Goal: Task Accomplishment & Management: Complete application form

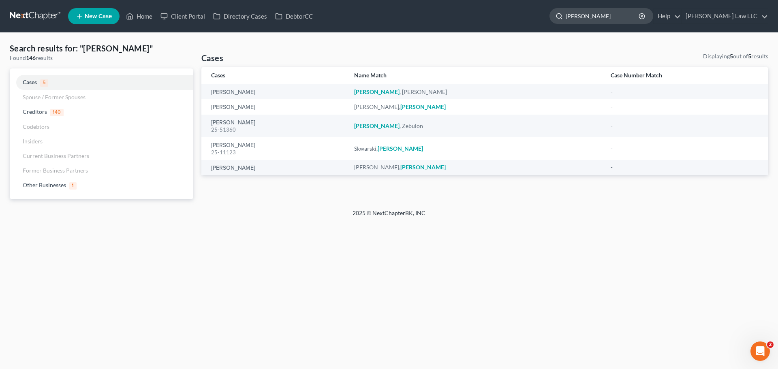
click at [611, 20] on input "[PERSON_NAME]" at bounding box center [602, 16] width 74 height 15
click at [613, 17] on input "[PERSON_NAME]" at bounding box center [602, 16] width 74 height 15
type input "[PERSON_NAME]"
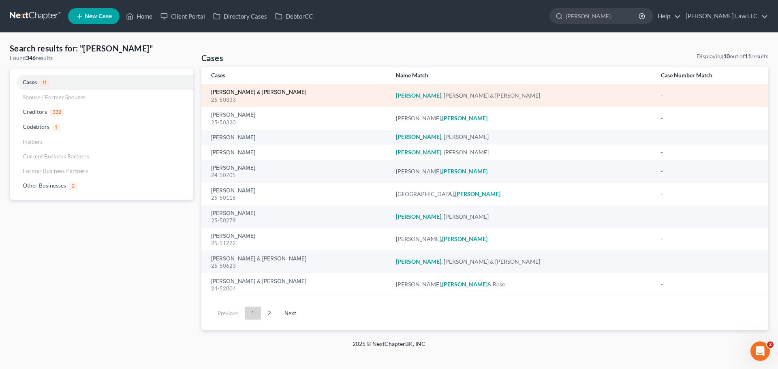
click at [259, 93] on link "[PERSON_NAME] & [PERSON_NAME]" at bounding box center [258, 93] width 95 height 6
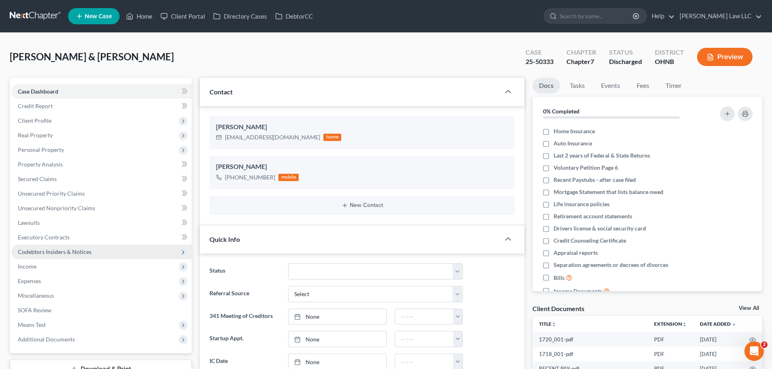
scroll to position [41, 0]
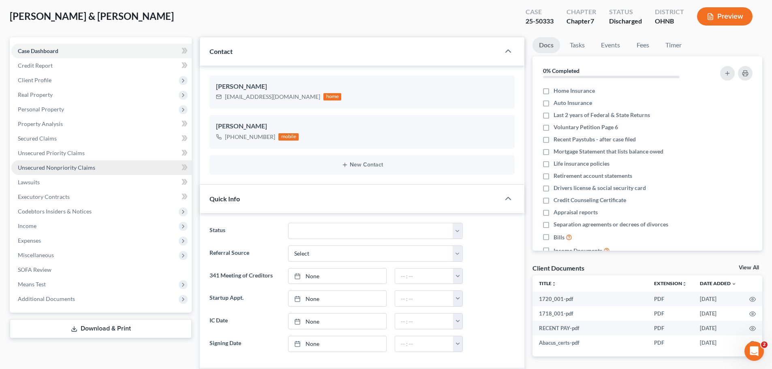
click at [48, 170] on span "Unsecured Nonpriority Claims" at bounding box center [56, 167] width 77 height 7
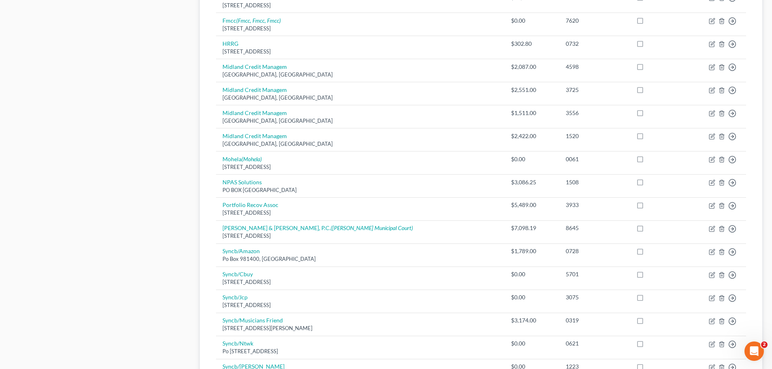
scroll to position [567, 0]
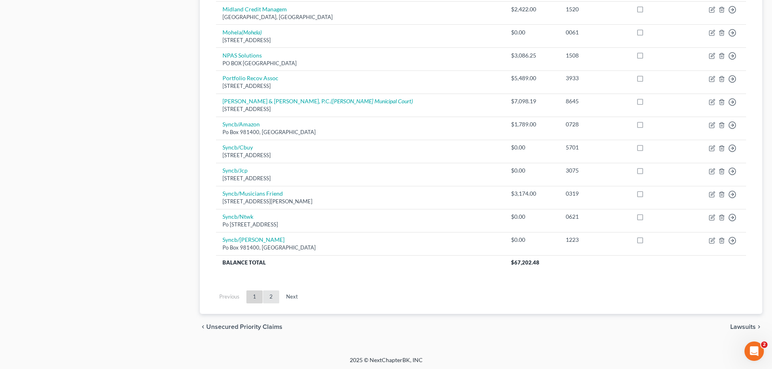
click at [266, 298] on link "2" at bounding box center [271, 296] width 16 height 13
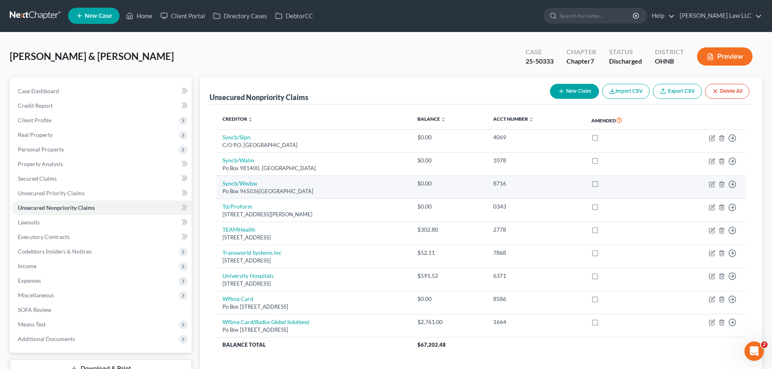
scroll to position [0, 0]
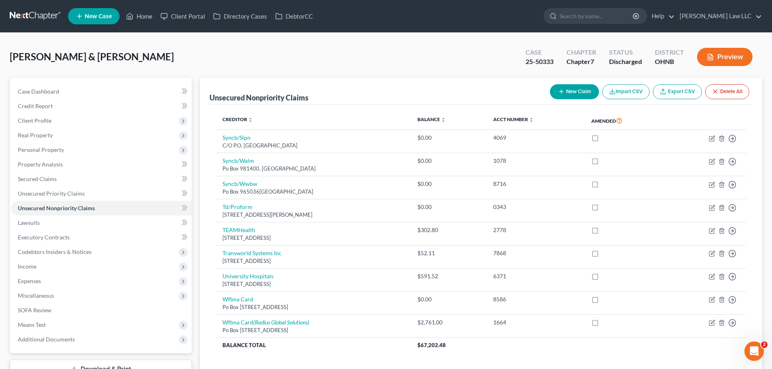
click at [729, 57] on button "Preview" at bounding box center [724, 57] width 55 height 18
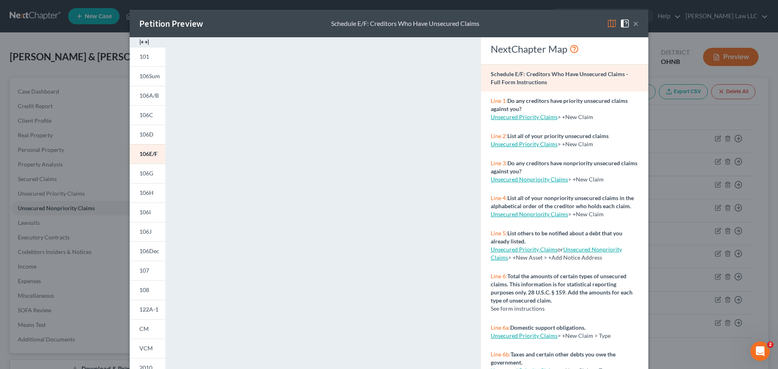
click at [634, 24] on button "×" at bounding box center [636, 24] width 6 height 10
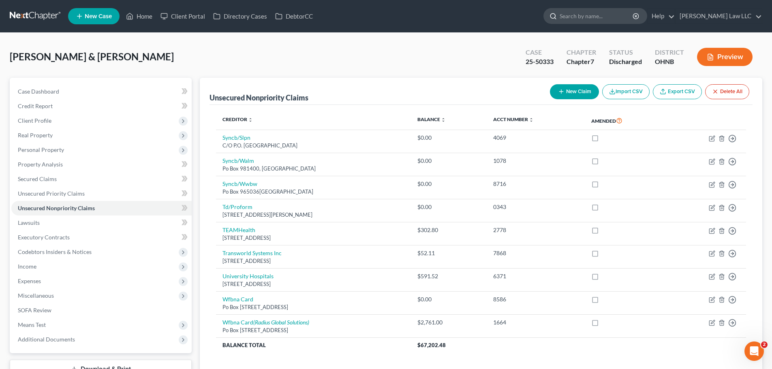
click at [602, 19] on input "search" at bounding box center [596, 16] width 74 height 15
type input "[PERSON_NAME]"
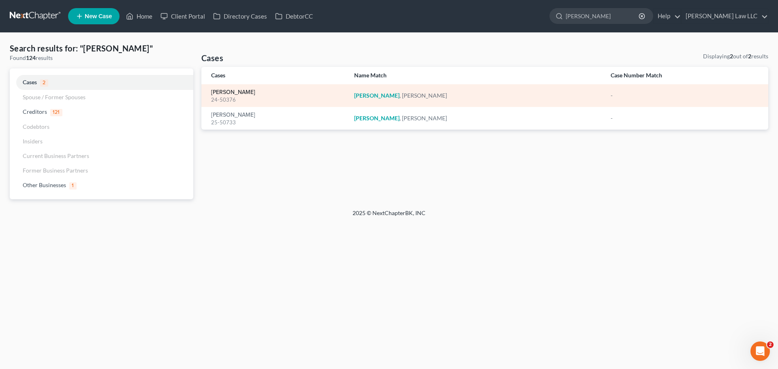
click at [229, 93] on link "[PERSON_NAME]" at bounding box center [233, 93] width 44 height 6
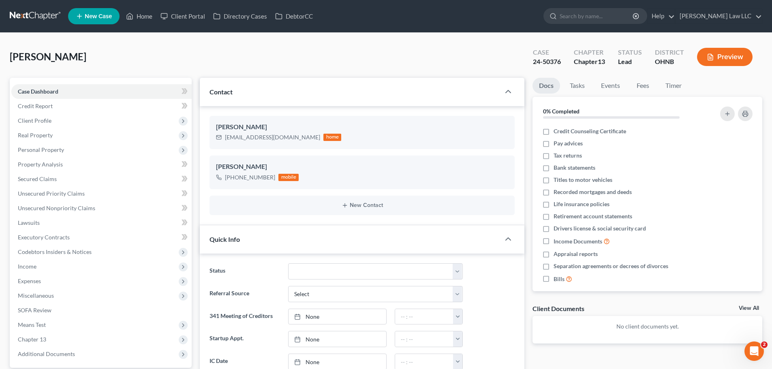
click at [549, 63] on div "24-50376" at bounding box center [547, 61] width 28 height 9
copy div "24-50376"
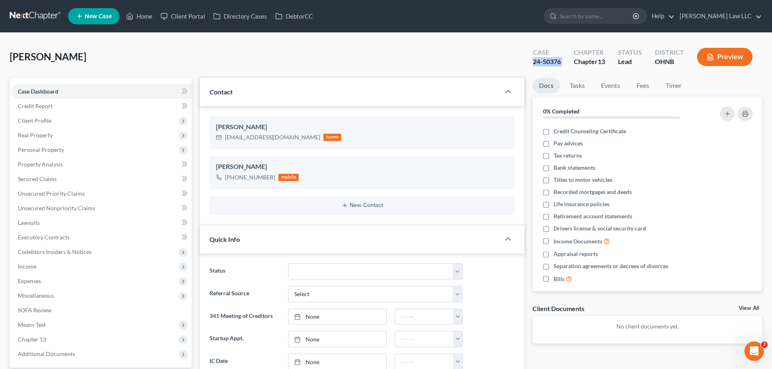
copy div "24-50376"
click at [608, 17] on input "search" at bounding box center [596, 16] width 74 height 15
type input "[PERSON_NAME]"
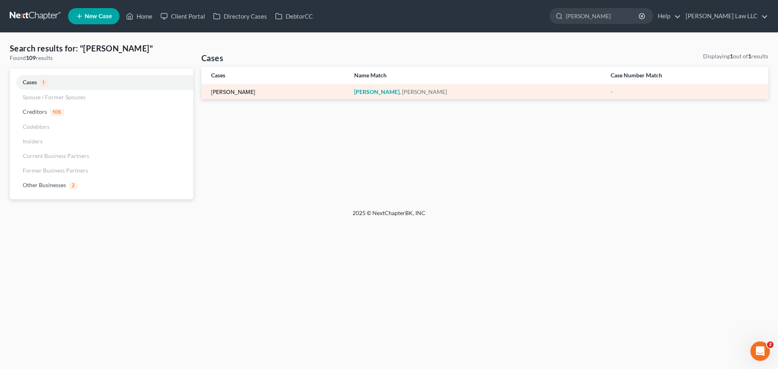
click at [243, 94] on link "[PERSON_NAME]" at bounding box center [233, 93] width 44 height 6
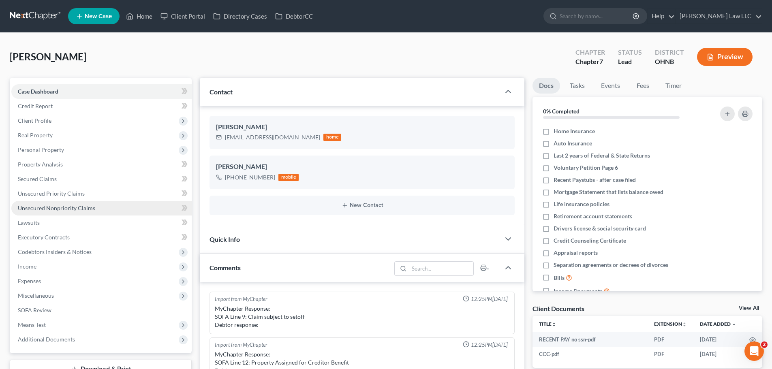
scroll to position [171, 0]
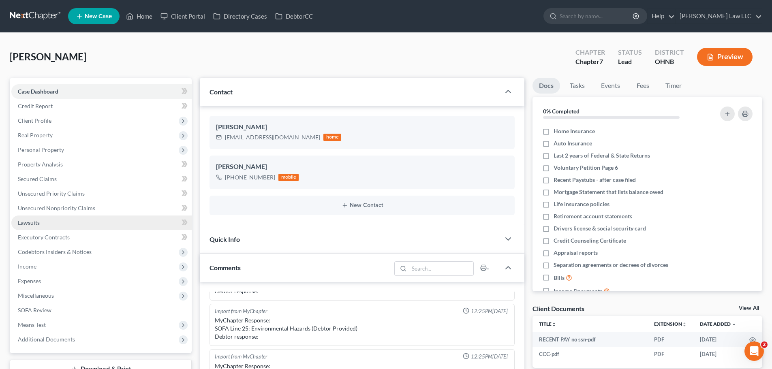
click at [52, 225] on link "Lawsuits" at bounding box center [101, 223] width 180 height 15
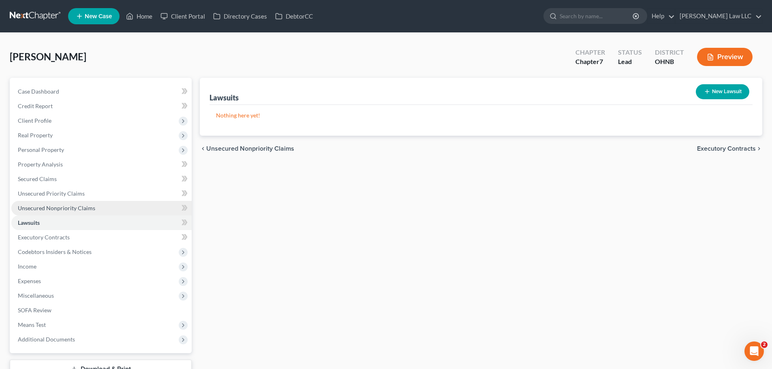
click at [81, 213] on link "Unsecured Nonpriority Claims" at bounding box center [101, 208] width 180 height 15
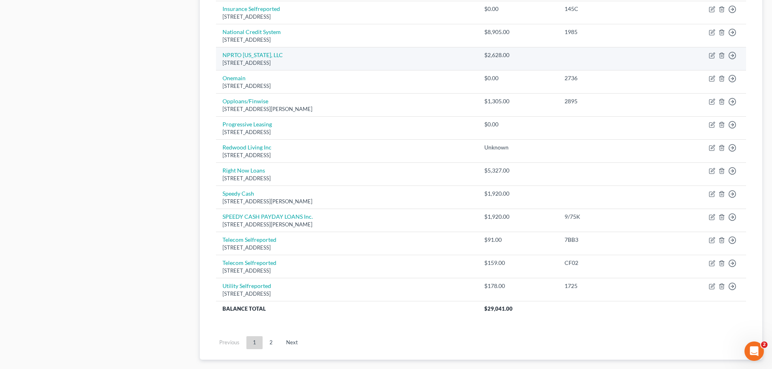
scroll to position [566, 0]
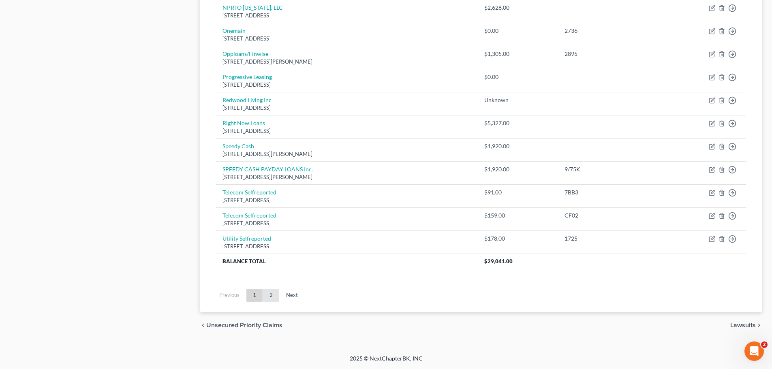
click at [272, 298] on link "2" at bounding box center [271, 295] width 16 height 13
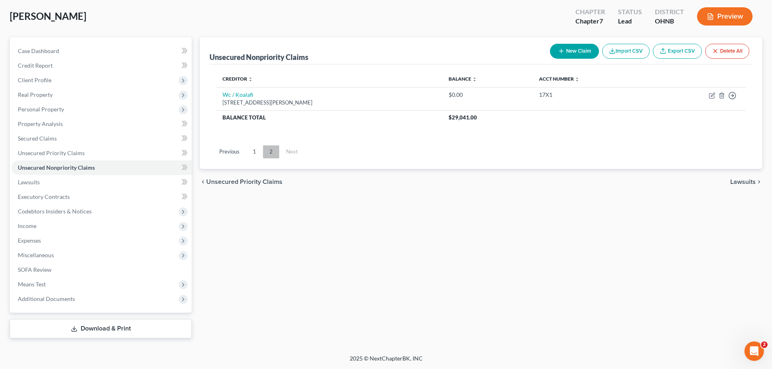
scroll to position [41, 0]
click at [252, 152] on link "1" at bounding box center [254, 151] width 16 height 13
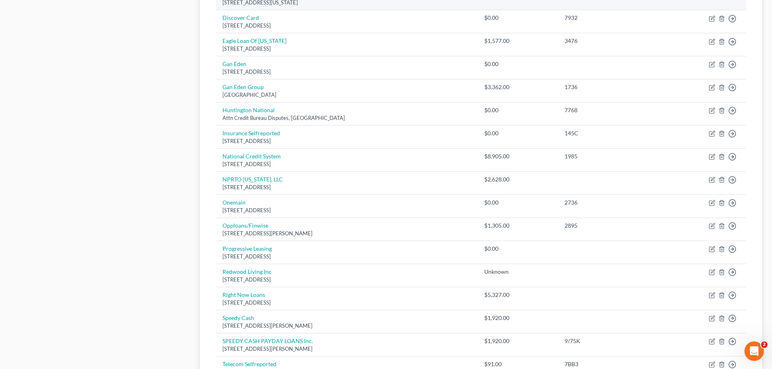
scroll to position [446, 0]
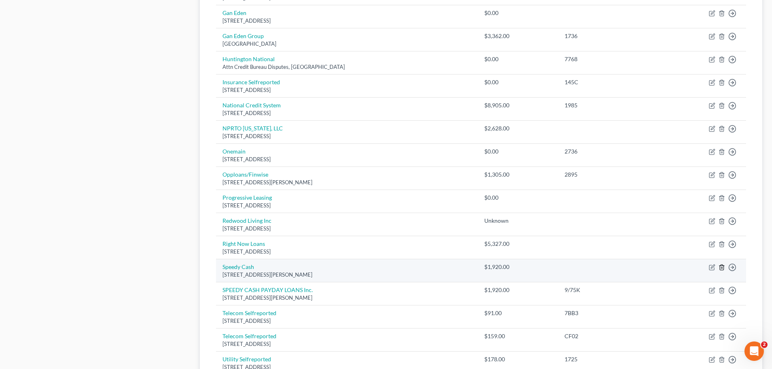
click at [721, 268] on line "button" at bounding box center [721, 268] width 0 height 2
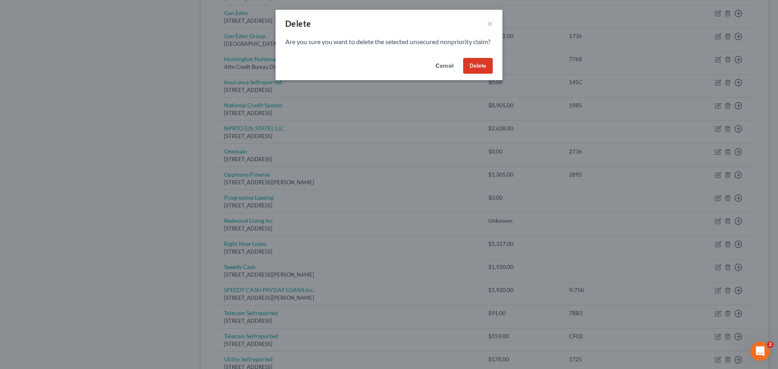
click at [482, 74] on button "Delete" at bounding box center [478, 66] width 30 height 16
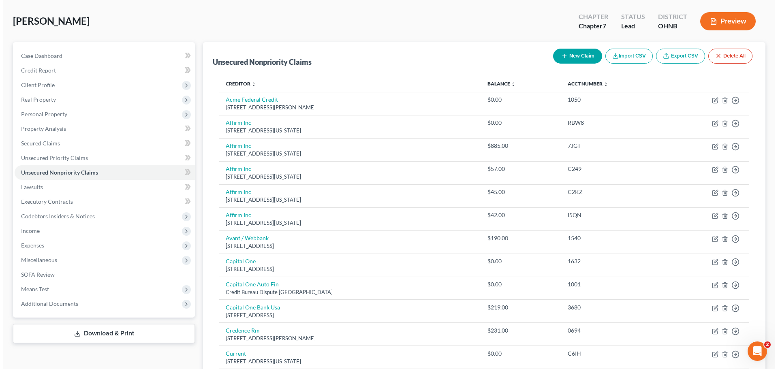
scroll to position [0, 0]
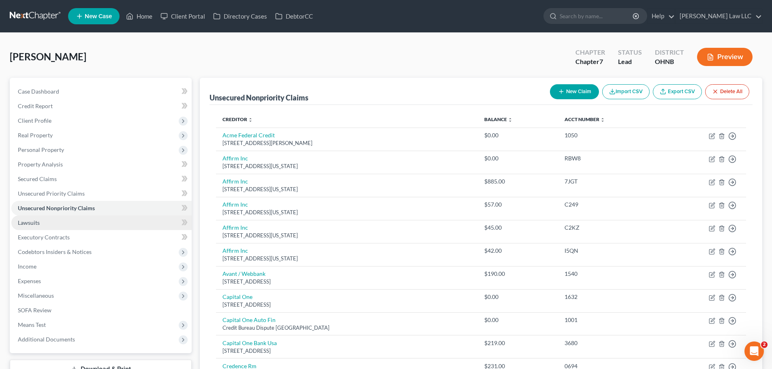
click at [49, 225] on link "Lawsuits" at bounding box center [101, 223] width 180 height 15
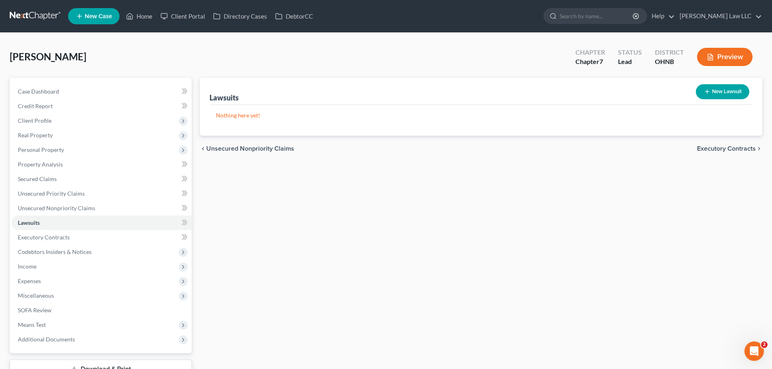
click at [715, 89] on button "New Lawsuit" at bounding box center [722, 91] width 53 height 15
select select "0"
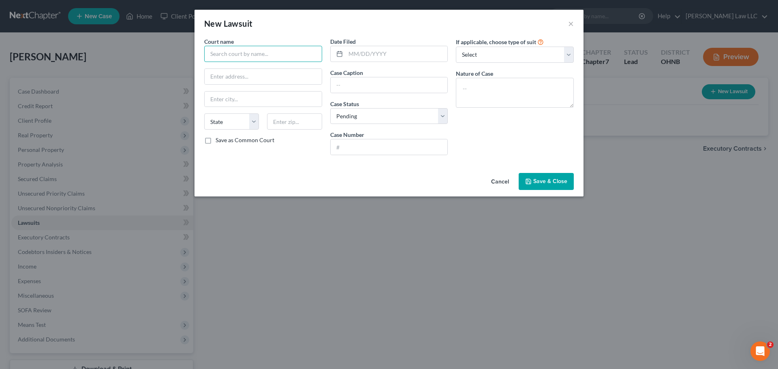
click at [264, 52] on input "text" at bounding box center [263, 54] width 118 height 16
click at [233, 71] on div "Elyria Municipal Court" at bounding box center [253, 68] width 84 height 8
type input "Elyria Municipal Court"
type input "[STREET_ADDRESS]"
type input "Elyria"
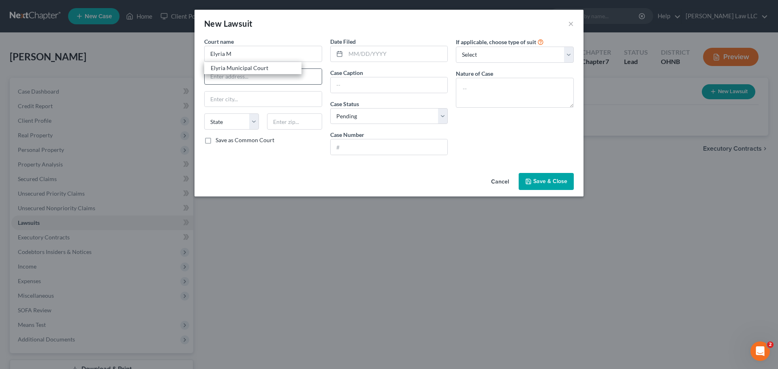
select select "36"
type input "44035"
click at [387, 55] on input "text" at bounding box center [397, 53] width 102 height 15
type input "[DATE]"
click at [369, 85] on input "text" at bounding box center [389, 84] width 117 height 15
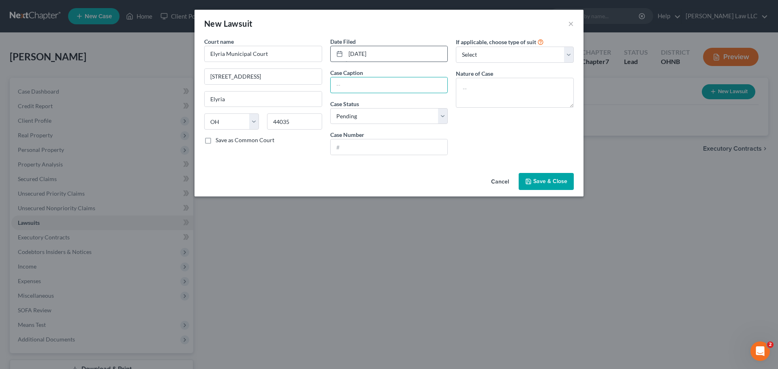
paste input "[PERSON_NAME] VS. [PERSON_NAME]"
type input "[PERSON_NAME] VS. [PERSON_NAME]"
drag, startPoint x: 361, startPoint y: 146, endPoint x: 384, endPoint y: 108, distance: 44.3
click at [361, 146] on input "text" at bounding box center [389, 146] width 117 height 15
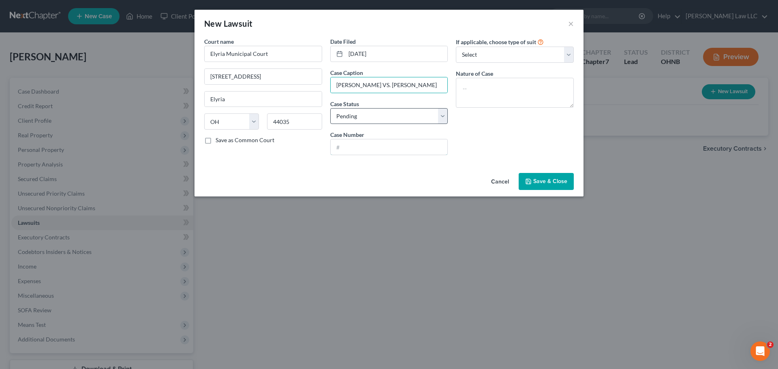
scroll to position [0, 0]
paste input "2024CVI03283"
type input "2024CVI03283"
click at [520, 166] on div "Court name * Elyria Municipal Court [GEOGRAPHIC_DATA] [US_STATE] AK AR AZ CA CO…" at bounding box center [388, 103] width 389 height 132
click at [256, 139] on label "Save as Common Court" at bounding box center [245, 140] width 59 height 8
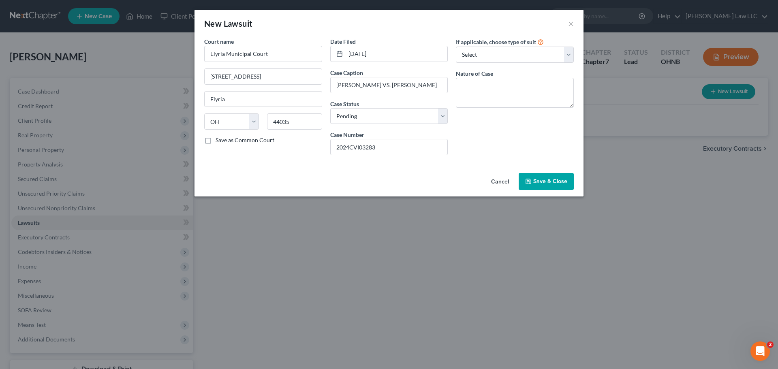
click at [224, 139] on input "Save as Common Court" at bounding box center [221, 138] width 5 height 5
checkbox input "true"
click at [490, 61] on select "Select Repossession Garnishment Foreclosure Attached, Seized, Or Levied Other" at bounding box center [515, 55] width 118 height 16
select select "4"
click at [456, 47] on select "Select Repossession Garnishment Foreclosure Attached, Seized, Or Levied Other" at bounding box center [515, 55] width 118 height 16
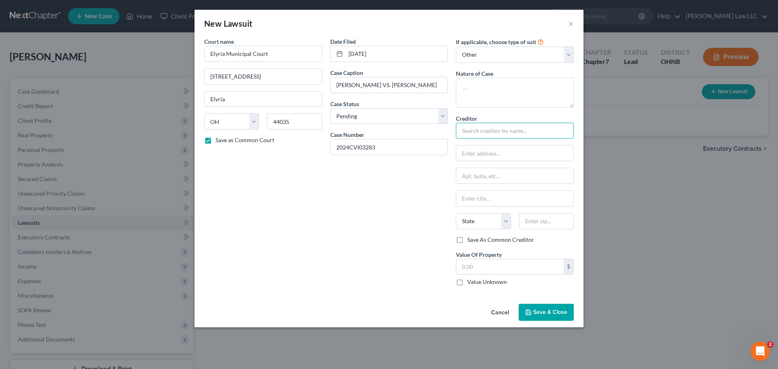
click at [485, 124] on input "text" at bounding box center [515, 131] width 118 height 16
click at [481, 94] on textarea at bounding box center [515, 93] width 118 height 30
click at [488, 58] on select "Select Repossession Garnishment Foreclosure Attached, Seized, Or Levied Other" at bounding box center [515, 55] width 118 height 16
click at [456, 47] on select "Select Repossession Garnishment Foreclosure Attached, Seized, Or Levied Other" at bounding box center [515, 55] width 118 height 16
click at [485, 102] on textarea at bounding box center [515, 93] width 118 height 30
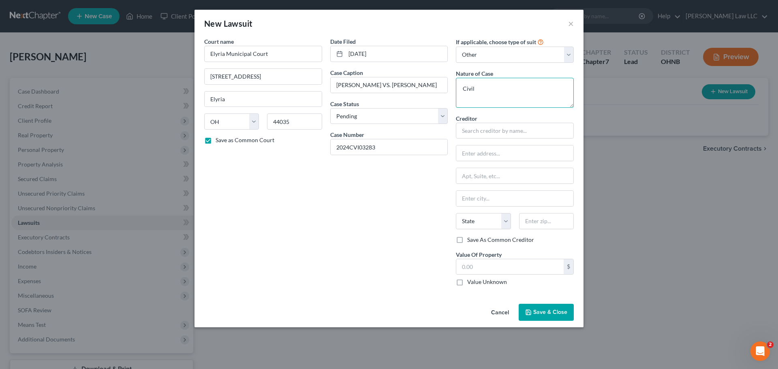
type textarea "Civil"
paste input "[PERSON_NAME]"
type input "[PERSON_NAME]"
drag, startPoint x: 487, startPoint y: 154, endPoint x: 531, endPoint y: 96, distance: 72.9
click at [487, 154] on input "text" at bounding box center [514, 152] width 117 height 15
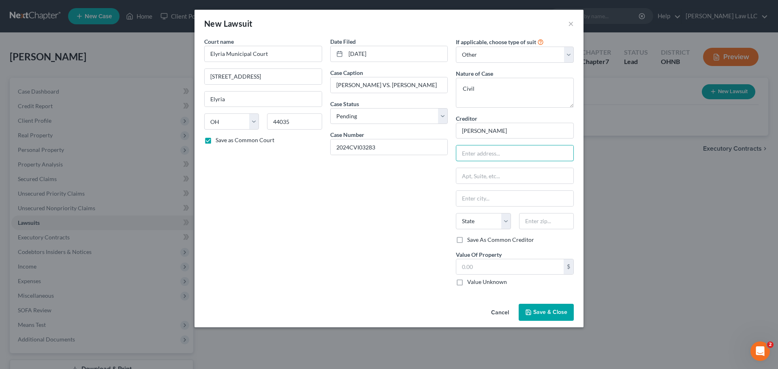
paste input "364 FIELDSTONE COURT"
type input "364 FIELDSTONE COURT"
click at [531, 222] on input "text" at bounding box center [546, 221] width 55 height 16
type input "44090"
click at [433, 209] on div "Date Filed [DATE] Case Caption [PERSON_NAME] VS. [PERSON_NAME] Status * Select …" at bounding box center [389, 164] width 126 height 255
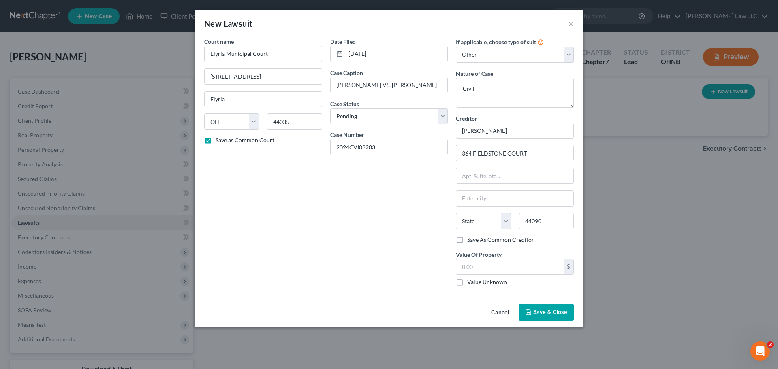
type input "[GEOGRAPHIC_DATA]"
select select "36"
click at [465, 155] on input "364 FIELDSTONE COURT" at bounding box center [514, 152] width 117 height 15
type input "364 FIELDSTONE COURT"
click at [377, 256] on div "Date Filed [DATE] Case Caption [PERSON_NAME] VS. [PERSON_NAME] Status * Select …" at bounding box center [389, 164] width 126 height 255
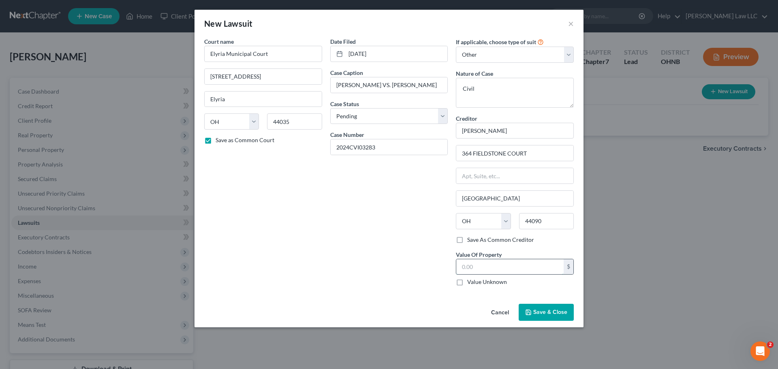
click at [480, 273] on input "text" at bounding box center [509, 266] width 107 height 15
type input "5,000"
click at [553, 312] on span "Save & Close" at bounding box center [550, 312] width 34 height 7
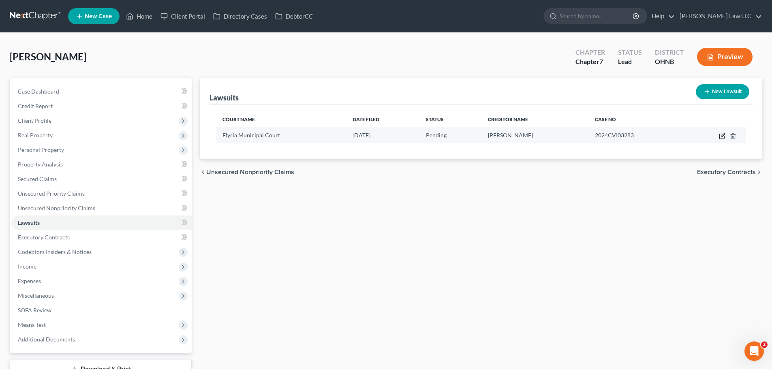
click at [721, 134] on icon "button" at bounding box center [722, 136] width 6 height 6
select select "36"
select select "0"
select select "4"
select select "36"
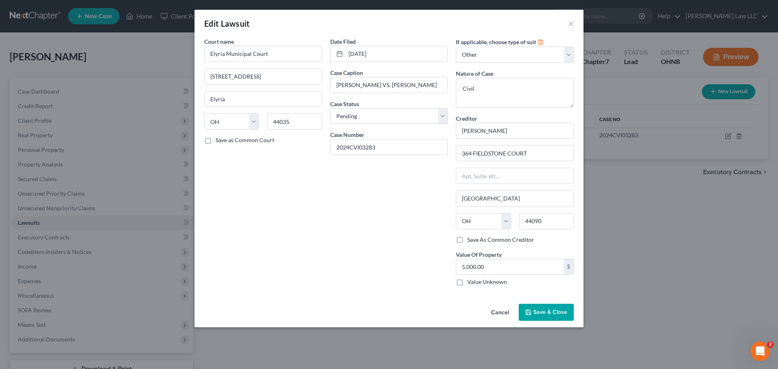
click at [467, 239] on label "Save As Common Creditor" at bounding box center [500, 240] width 67 height 8
click at [470, 239] on input "Save As Common Creditor" at bounding box center [472, 238] width 5 height 5
checkbox input "true"
click at [552, 314] on span "Save & Close" at bounding box center [550, 312] width 34 height 7
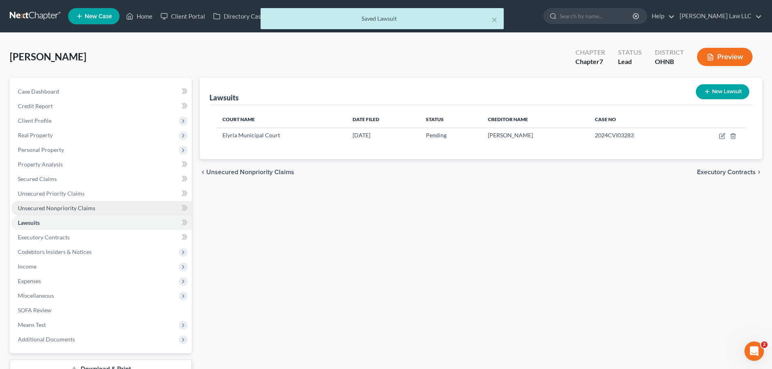
click at [97, 211] on link "Unsecured Nonpriority Claims" at bounding box center [101, 208] width 180 height 15
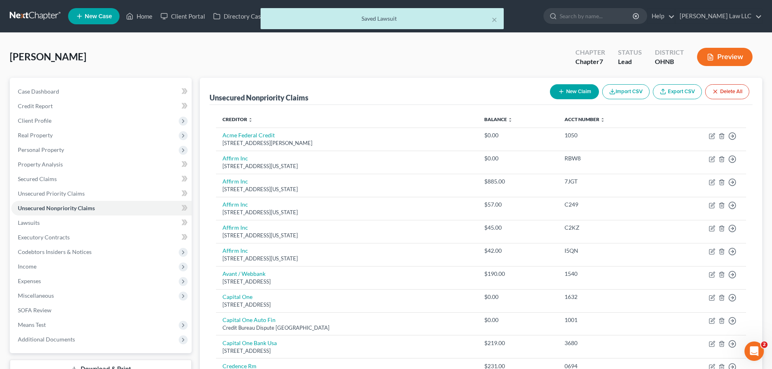
click at [567, 90] on button "New Claim" at bounding box center [574, 91] width 49 height 15
select select "0"
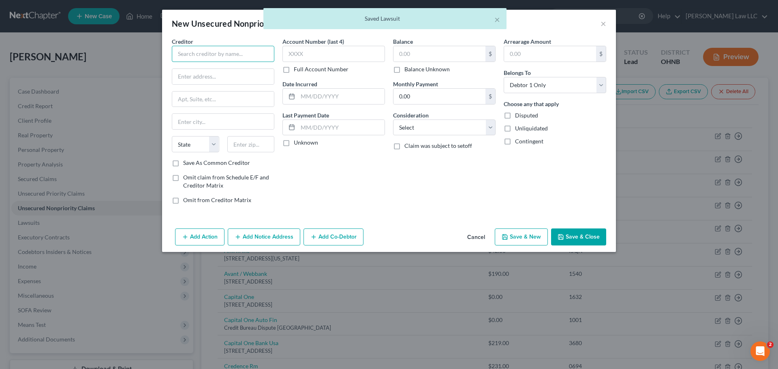
click at [224, 55] on input "text" at bounding box center [223, 54] width 102 height 16
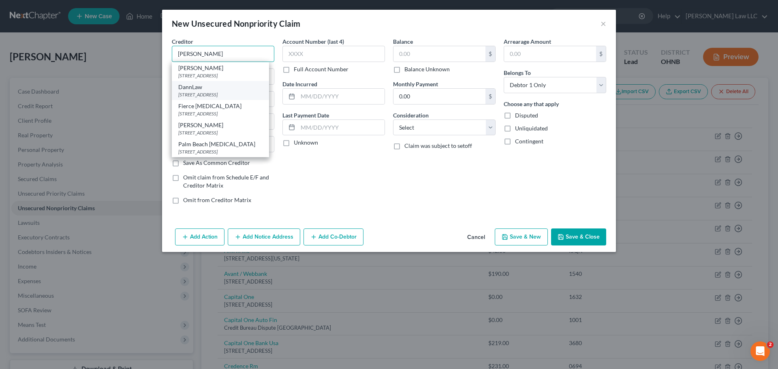
scroll to position [12, 0]
click at [224, 121] on div "[PERSON_NAME]" at bounding box center [220, 125] width 84 height 8
type input "[PERSON_NAME]"
type input "364 FIELDSTONE COURT"
type input "[GEOGRAPHIC_DATA]"
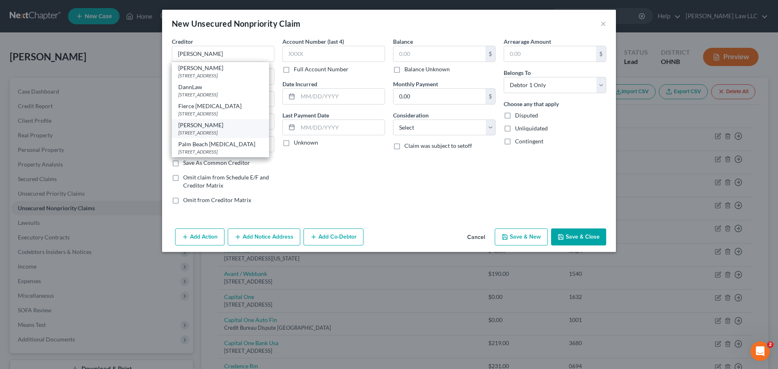
select select "36"
type input "44090"
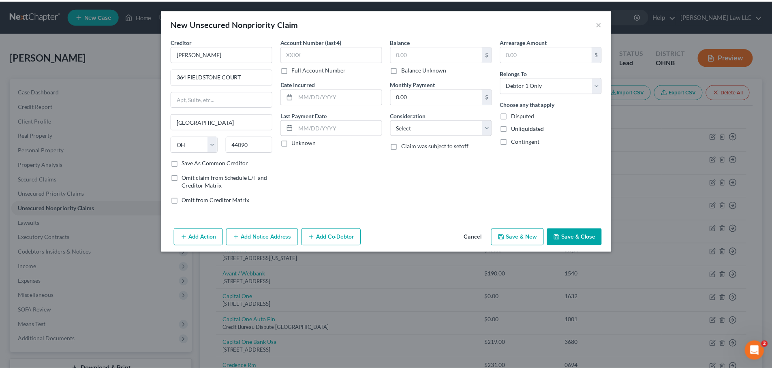
scroll to position [0, 0]
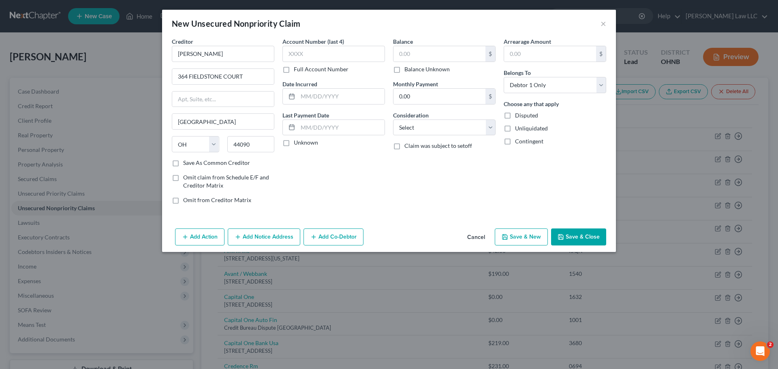
click at [233, 163] on label "Save As Common Creditor" at bounding box center [216, 163] width 67 height 8
click at [192, 163] on input "Save As Common Creditor" at bounding box center [188, 161] width 5 height 5
checkbox input "true"
click at [438, 53] on input "text" at bounding box center [439, 53] width 92 height 15
type input "5,000"
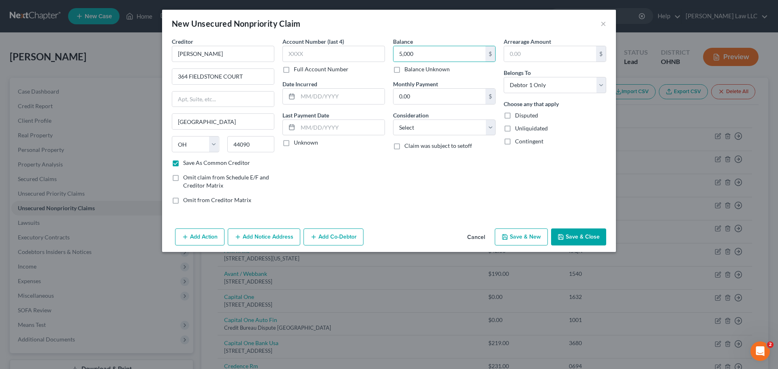
click at [468, 177] on div "Balance 5,000.00 $ Balance Unknown Balance Undetermined 5,000 $ Balance Unknown…" at bounding box center [444, 123] width 111 height 173
click at [437, 132] on select "Select Cable / Satellite Services Collection Agency Credit Card Debt Debt Couns…" at bounding box center [444, 127] width 102 height 16
click at [358, 177] on div "Account Number (last 4) Full Account Number Date Incurred Last Payment Date Unk…" at bounding box center [333, 123] width 111 height 173
click at [581, 237] on button "Save & Close" at bounding box center [578, 236] width 55 height 17
checkbox input "false"
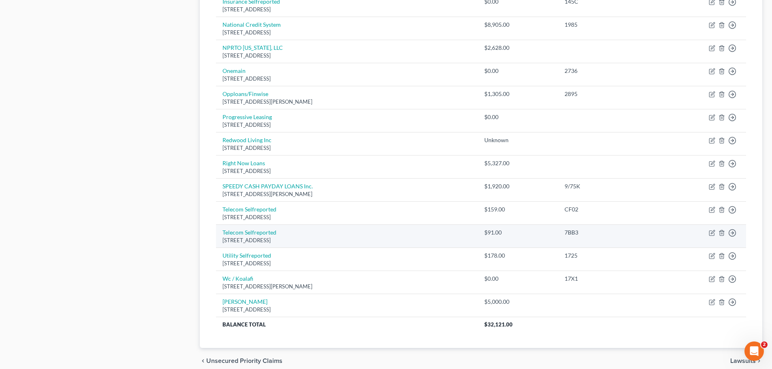
scroll to position [562, 0]
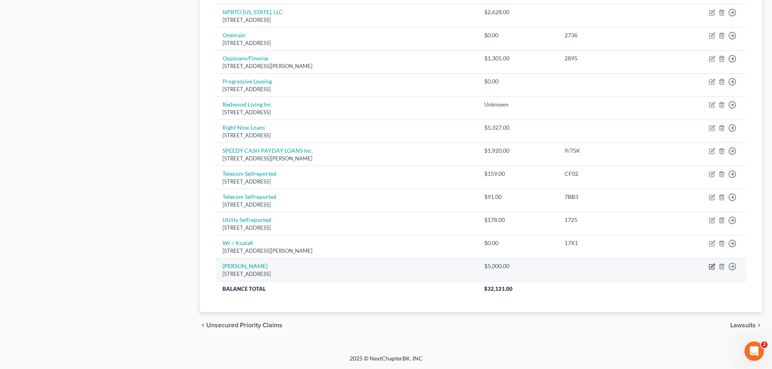
click at [714, 269] on icon "button" at bounding box center [711, 267] width 5 height 5
select select "36"
select select "0"
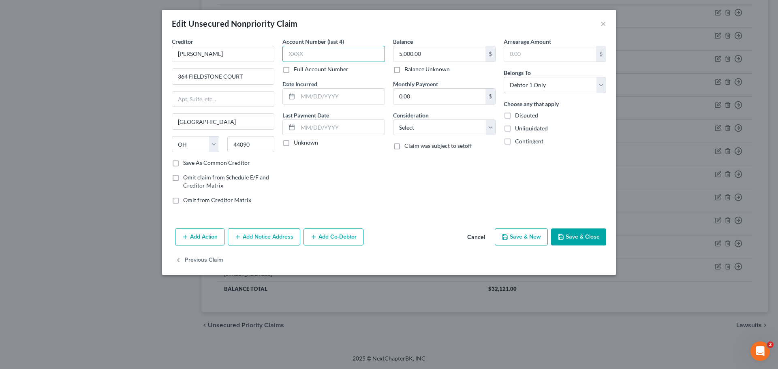
click at [320, 58] on input "text" at bounding box center [333, 54] width 102 height 16
type input "3283"
click at [589, 232] on button "Save & Close" at bounding box center [578, 236] width 55 height 17
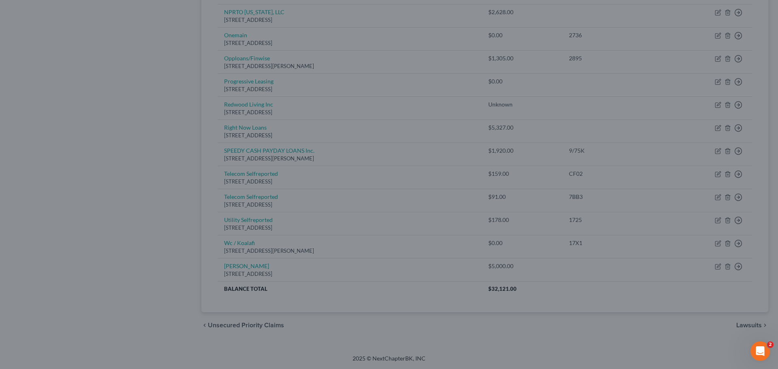
type input "0"
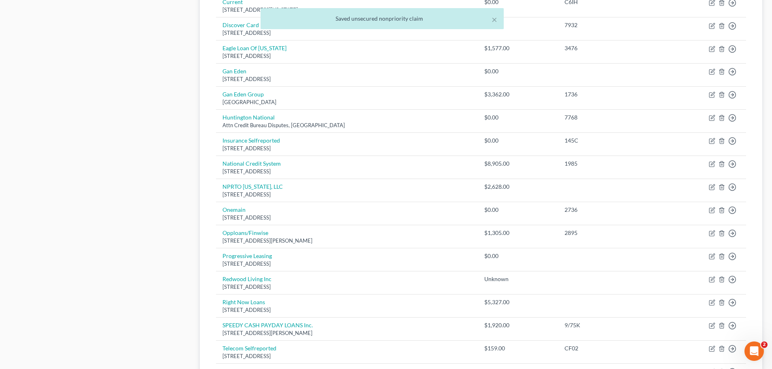
scroll to position [238, 0]
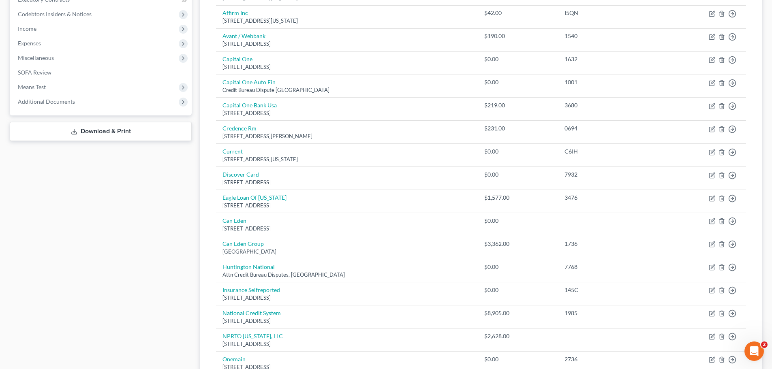
click at [110, 218] on div "Case Dashboard Payments Invoices Payments Payments Credit Report Client Profile" at bounding box center [101, 251] width 190 height 822
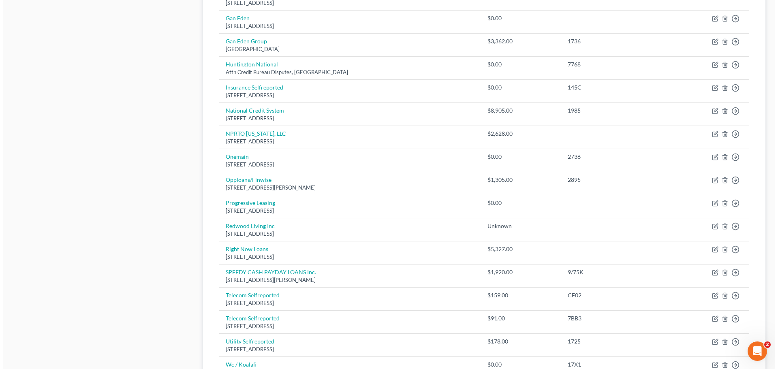
scroll to position [562, 0]
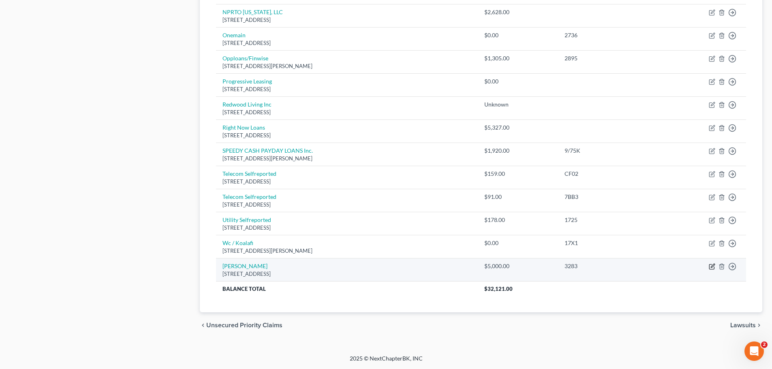
click at [713, 268] on icon "button" at bounding box center [711, 266] width 6 height 6
select select "36"
select select "0"
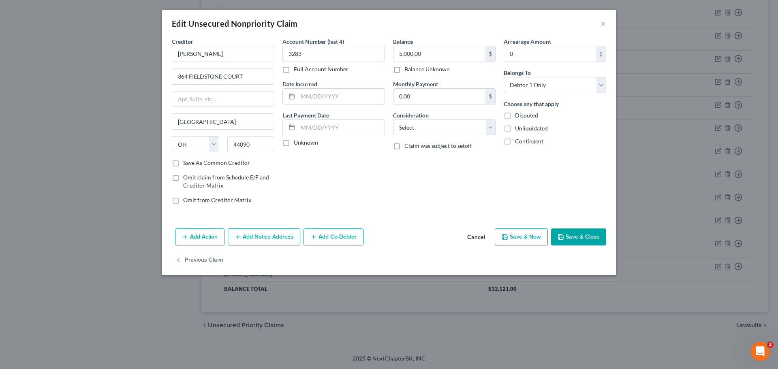
click at [198, 236] on button "Add Action" at bounding box center [199, 236] width 49 height 17
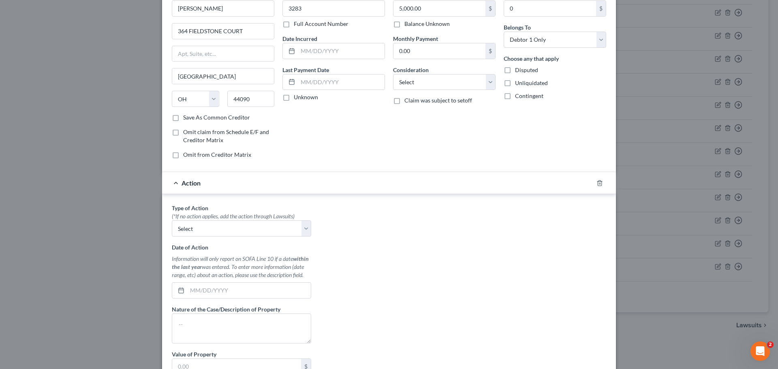
scroll to position [122, 0]
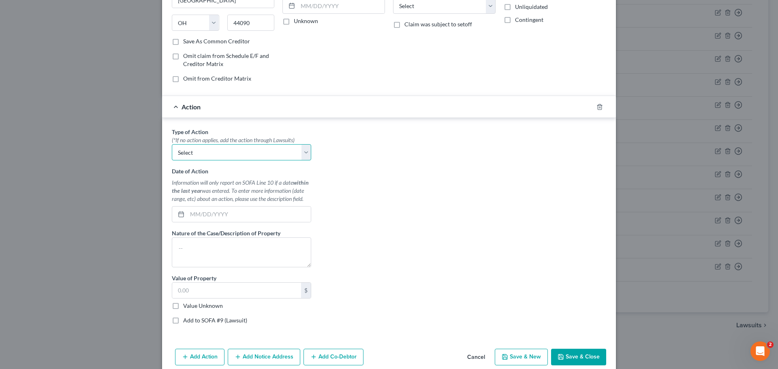
click at [193, 156] on select "Select Repossession Garnishment Foreclosure Personal Injury Attached, Seized, O…" at bounding box center [241, 152] width 139 height 16
select select "1"
click at [172, 144] on select "Select Repossession Garnishment Foreclosure Personal Injury Attached, Seized, O…" at bounding box center [241, 152] width 139 height 16
click at [225, 212] on input "text" at bounding box center [249, 214] width 124 height 15
type input "[DATE]"
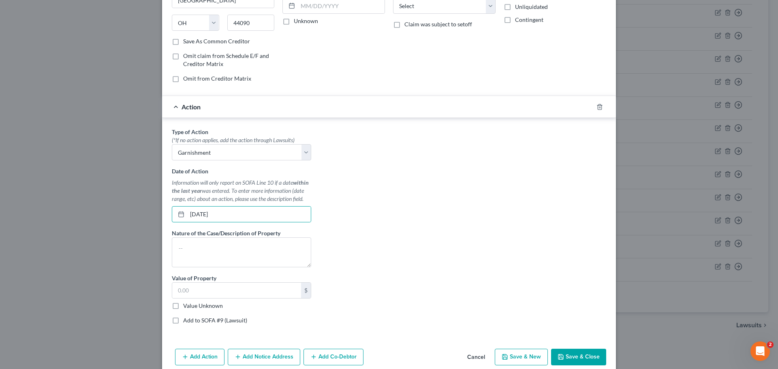
click at [383, 243] on div "Type of Action * (*If no action applies, add the action through Lawsuits) Selec…" at bounding box center [389, 229] width 442 height 203
click at [587, 356] on button "Save & Close" at bounding box center [578, 357] width 55 height 17
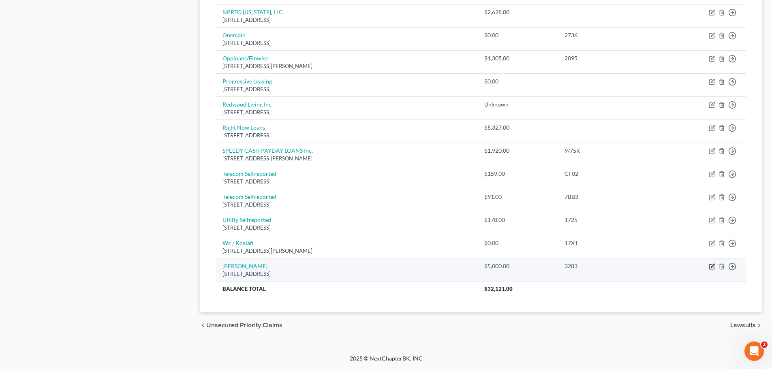
click at [710, 266] on icon "button" at bounding box center [711, 266] width 6 height 6
select select "36"
select select "0"
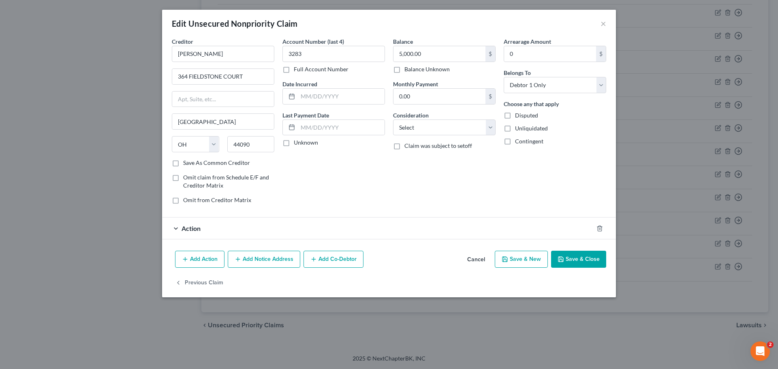
click at [97, 203] on div "Edit Unsecured Nonpriority Claim × Creditor * [PERSON_NAME] 364 FIELDSTONE COUR…" at bounding box center [389, 184] width 778 height 369
click at [269, 257] on button "Add Notice Address" at bounding box center [264, 259] width 73 height 17
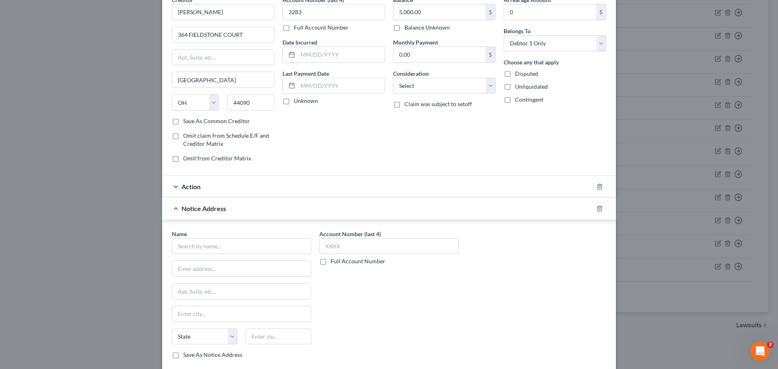
scroll to position [81, 0]
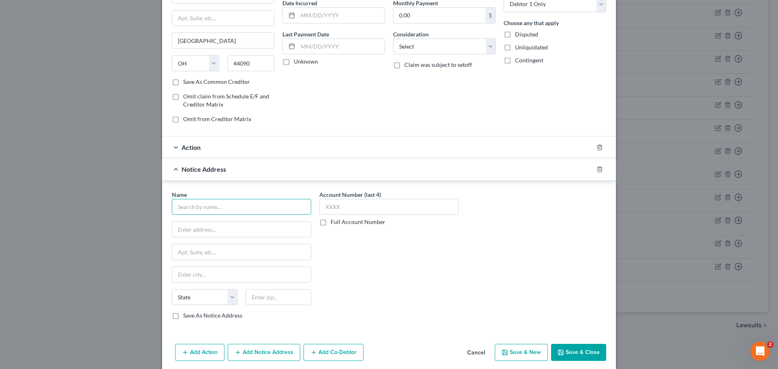
click at [214, 199] on input "text" at bounding box center [241, 207] width 139 height 16
click at [212, 222] on div "Elyria Municipal Court" at bounding box center [220, 221] width 84 height 8
type input "Elyria Municipal Court"
type input "[STREET_ADDRESS]"
type input "Elyria"
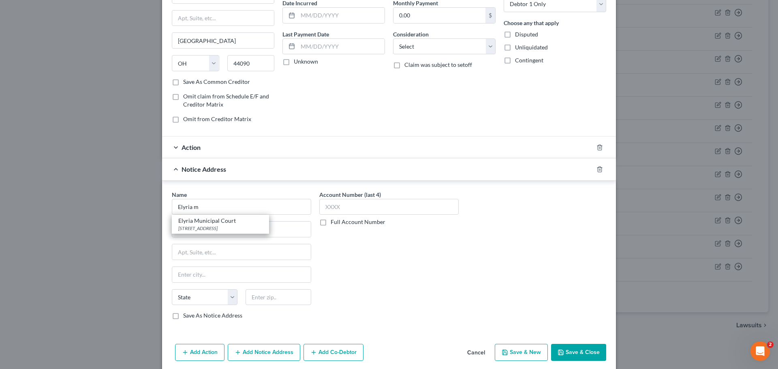
select select "36"
type input "44035"
click at [338, 219] on label "Full Account Number" at bounding box center [358, 222] width 55 height 8
click at [338, 219] on input "Full Account Number" at bounding box center [336, 220] width 5 height 5
click at [340, 209] on input "text" at bounding box center [388, 207] width 139 height 16
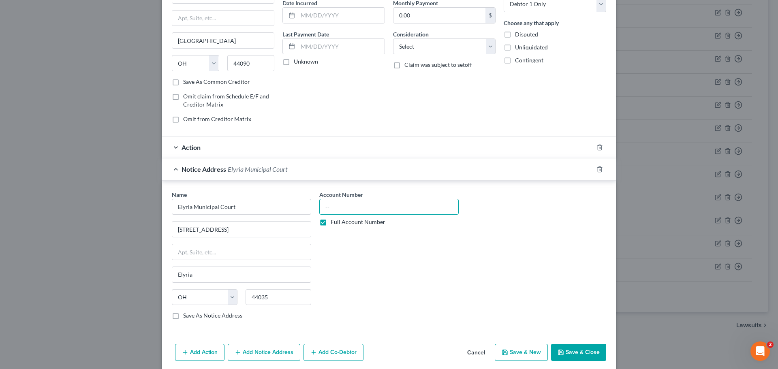
paste input "2024CVI03283"
type input "2024CVI03283"
click at [452, 272] on div "Account Number 2024CVI03283 Full Account Number" at bounding box center [388, 258] width 147 height 136
click at [567, 355] on button "Save & Close" at bounding box center [578, 352] width 55 height 17
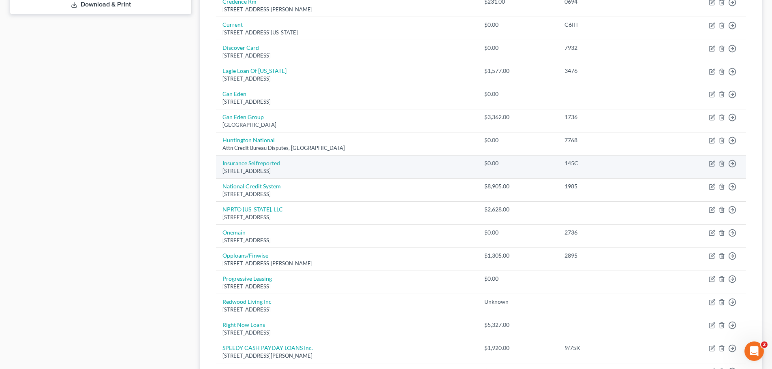
scroll to position [41, 0]
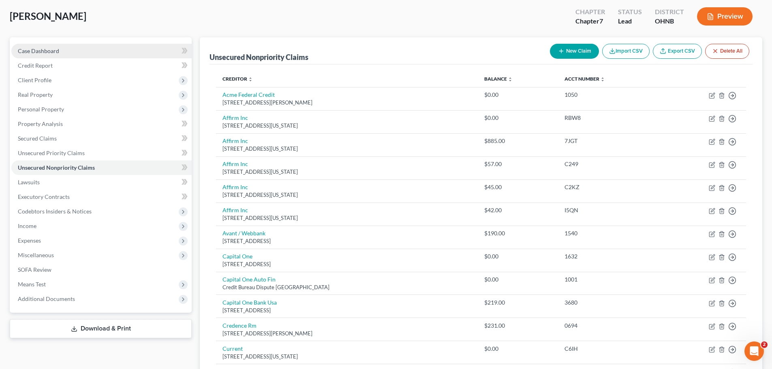
click at [53, 55] on link "Case Dashboard" at bounding box center [101, 51] width 180 height 15
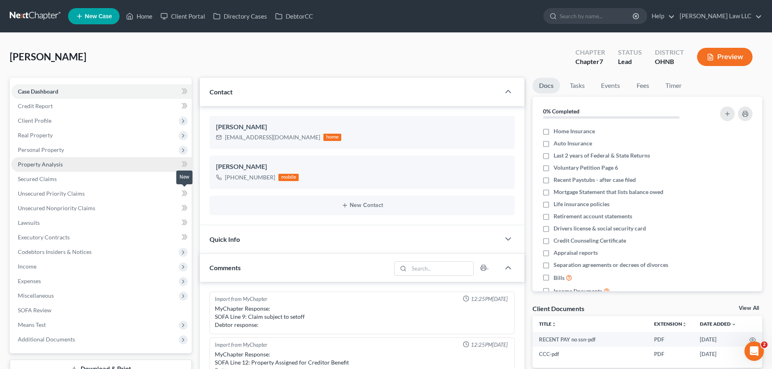
scroll to position [171, 0]
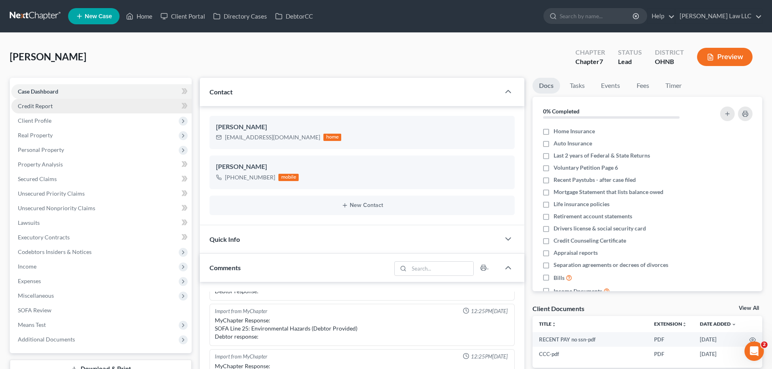
click at [55, 105] on link "Credit Report" at bounding box center [101, 106] width 180 height 15
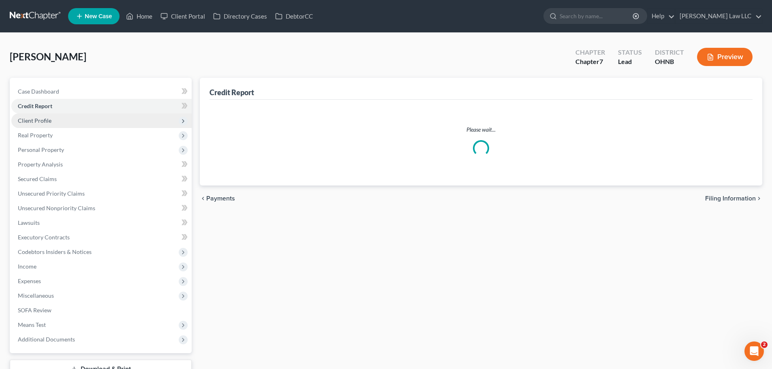
click at [54, 119] on span "Client Profile" at bounding box center [101, 120] width 180 height 15
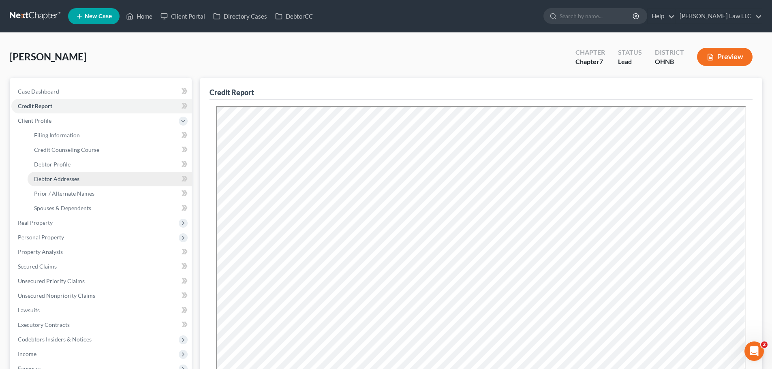
click at [68, 179] on span "Debtor Addresses" at bounding box center [56, 178] width 45 height 7
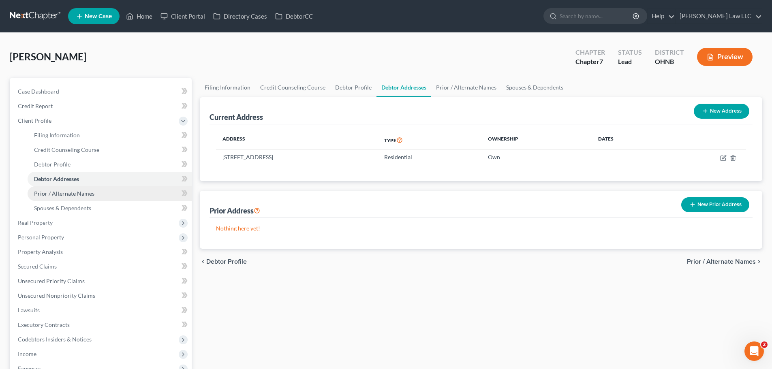
click at [69, 194] on span "Prior / Alternate Names" at bounding box center [64, 193] width 60 height 7
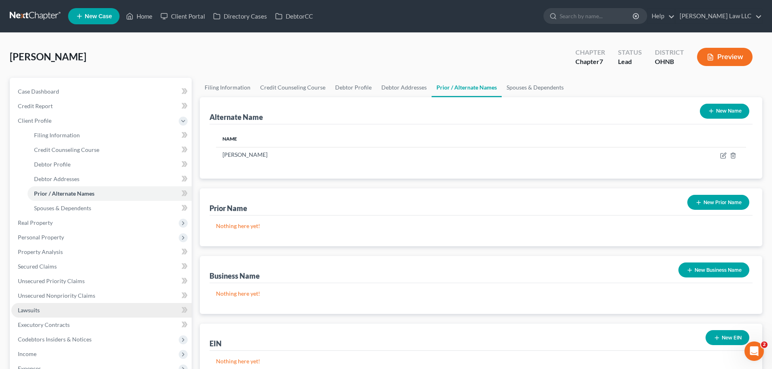
click at [64, 310] on link "Lawsuits" at bounding box center [101, 310] width 180 height 15
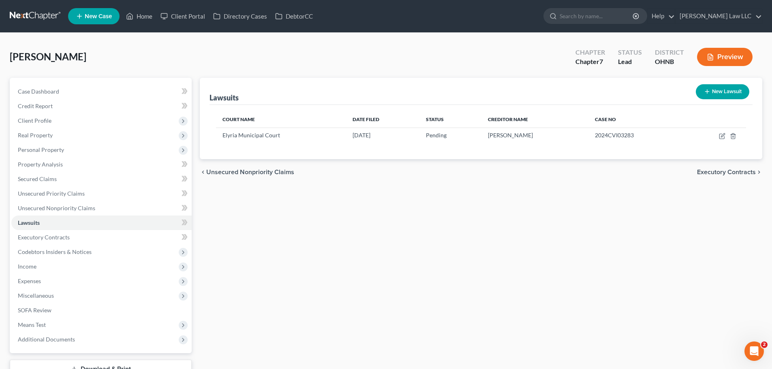
click at [721, 96] on button "New Lawsuit" at bounding box center [722, 91] width 53 height 15
select select "0"
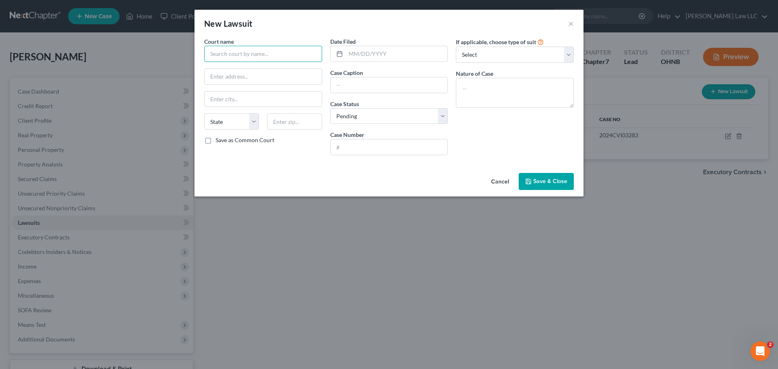
click at [257, 54] on input "text" at bounding box center [263, 54] width 118 height 16
click at [257, 67] on div "[PERSON_NAME] Municipal Court" at bounding box center [255, 68] width 88 height 8
type input "[PERSON_NAME] Municipal Court"
type input "[STREET_ADDRESS]"
type input "[PERSON_NAME]"
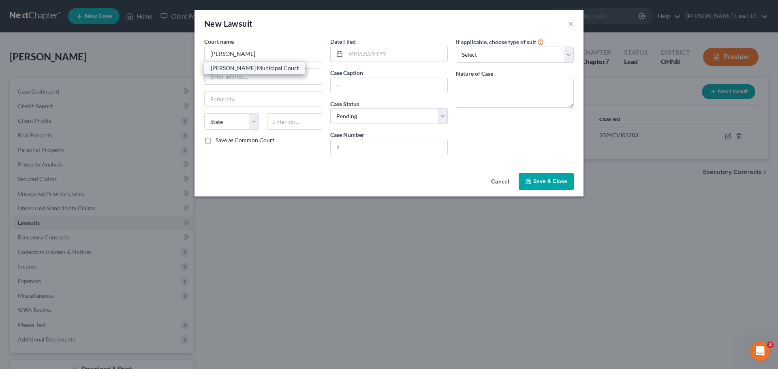
select select "36"
type input "44256"
click at [382, 54] on input "text" at bounding box center [397, 53] width 102 height 15
type input "[DATE]"
paste input "[PERSON_NAME] vs. [PERSON_NAME]"
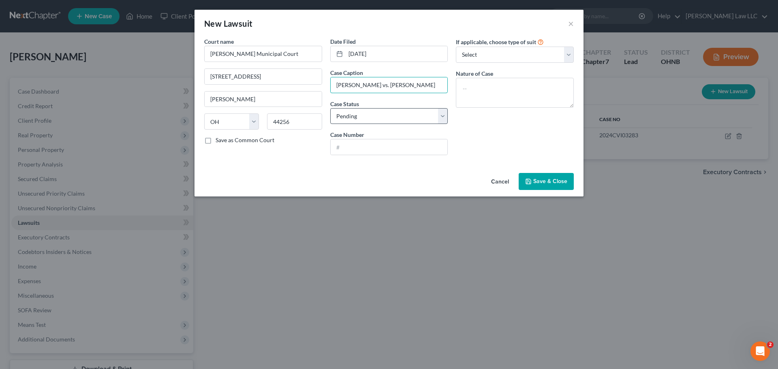
scroll to position [0, 2]
type input "[PERSON_NAME] vs. [PERSON_NAME]"
click at [365, 118] on select "Select Pending On Appeal Concluded" at bounding box center [389, 116] width 118 height 16
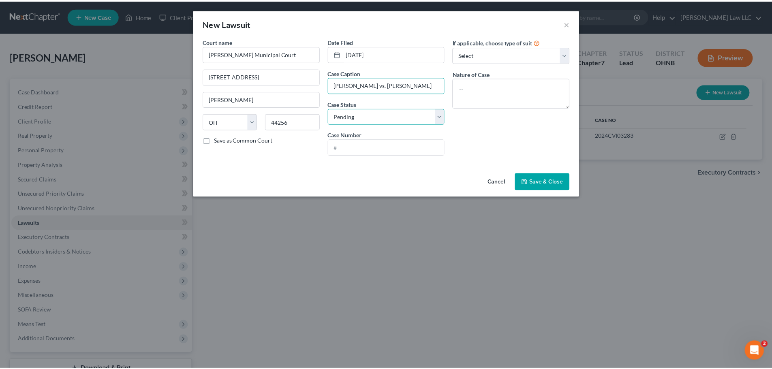
scroll to position [0, 0]
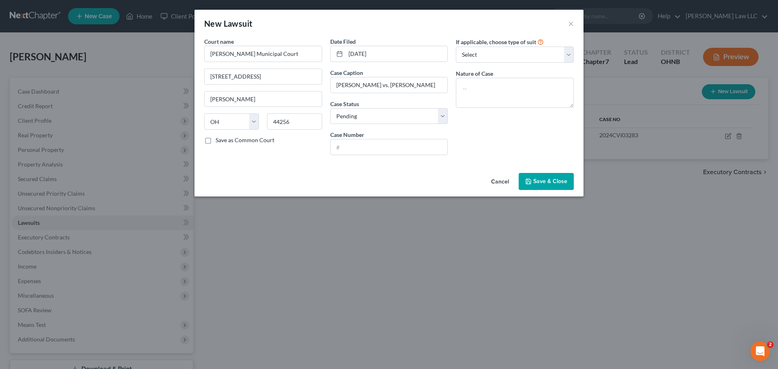
click at [516, 128] on div "If applicable, choose type of suit Select Repossession Garnishment Foreclosure …" at bounding box center [515, 99] width 126 height 124
click at [390, 154] on input "text" at bounding box center [389, 146] width 117 height 15
paste input "20CVF01284"
type input "20CVF01284"
click at [477, 148] on div "If applicable, choose type of suit Select Repossession Garnishment Foreclosure …" at bounding box center [515, 99] width 126 height 124
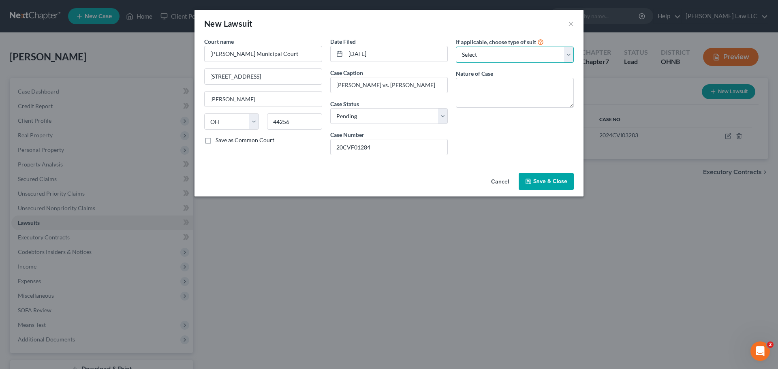
click at [508, 50] on select "Select Repossession Garnishment Foreclosure Attached, Seized, Or Levied Other" at bounding box center [515, 55] width 118 height 16
select select "4"
click at [456, 47] on select "Select Repossession Garnishment Foreclosure Attached, Seized, Or Levied Other" at bounding box center [515, 55] width 118 height 16
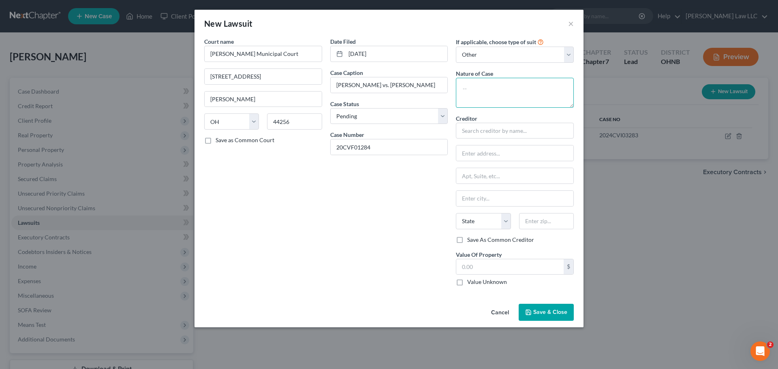
click at [488, 94] on textarea at bounding box center [515, 93] width 118 height 30
type textarea "Civil"
click at [492, 132] on input "text" at bounding box center [515, 131] width 118 height 16
paste input "20CVF01284"
type input "20CVF01284"
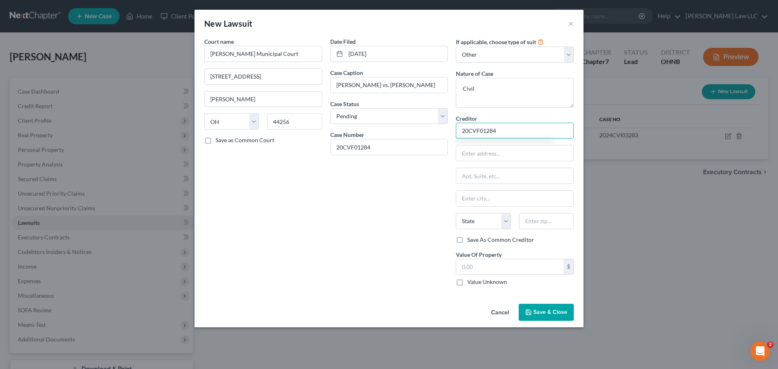
drag, startPoint x: 507, startPoint y: 130, endPoint x: 456, endPoint y: 130, distance: 51.0
click at [456, 130] on input "20CVF01284" at bounding box center [515, 131] width 118 height 16
paste input "[PERSON_NAME]"
type input "[PERSON_NAME]"
click at [405, 206] on div "Date Filed [DATE] Case Caption [PERSON_NAME] vs. [PERSON_NAME] Status * Select …" at bounding box center [389, 164] width 126 height 255
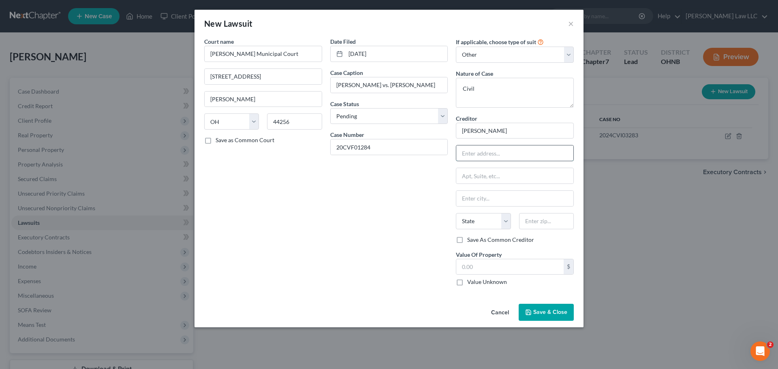
click at [501, 154] on input "text" at bounding box center [514, 152] width 117 height 15
paste input "[STREET_ADDRESS]"
type input "[STREET_ADDRESS]"
click at [354, 202] on div "Date Filed [DATE] Case Caption [PERSON_NAME] vs. [PERSON_NAME] Status * Select …" at bounding box center [389, 164] width 126 height 255
click at [549, 220] on input "text" at bounding box center [546, 221] width 55 height 16
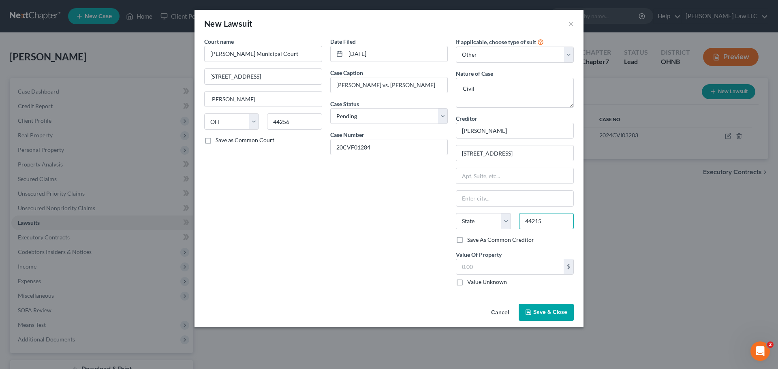
type input "44215"
click at [351, 219] on div "Date Filed [DATE] Case Caption [PERSON_NAME] vs. [PERSON_NAME] Status * Select …" at bounding box center [389, 164] width 126 height 255
type input "[GEOGRAPHIC_DATA]"
select select "36"
click at [472, 268] on input "text" at bounding box center [509, 266] width 107 height 15
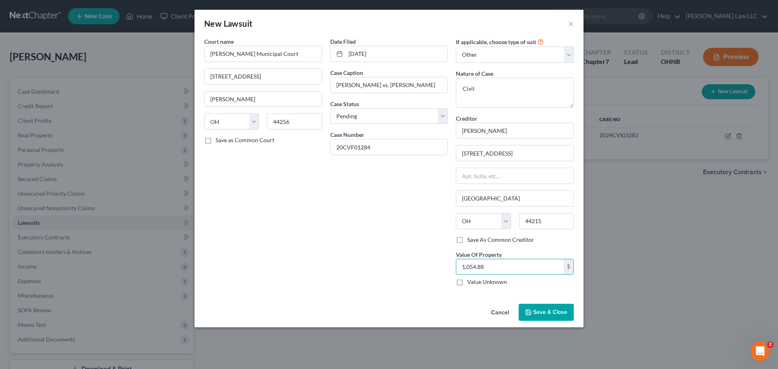
type input "1,054.88"
click at [433, 237] on div "Date Filed [DATE] Case Caption [PERSON_NAME] vs. [PERSON_NAME] Status * Select …" at bounding box center [389, 164] width 126 height 255
click at [541, 311] on span "Save & Close" at bounding box center [550, 312] width 34 height 7
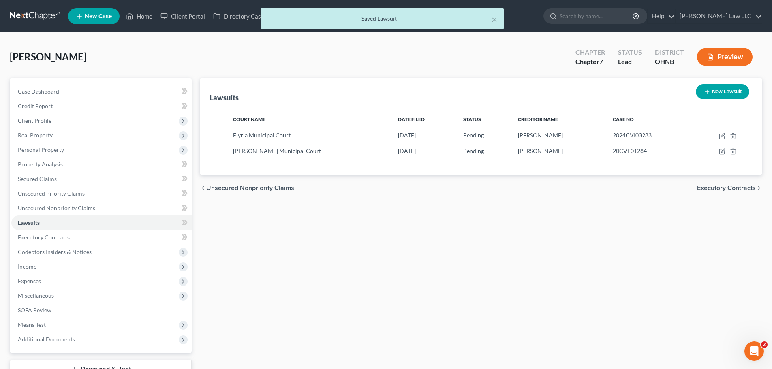
click at [572, 237] on div "Lawsuits New Lawsuit Court Name Date Filed Status Creditor Name Case No Elyria …" at bounding box center [481, 228] width 570 height 301
